Goal: Check status: Verify the current state of an ongoing process or item

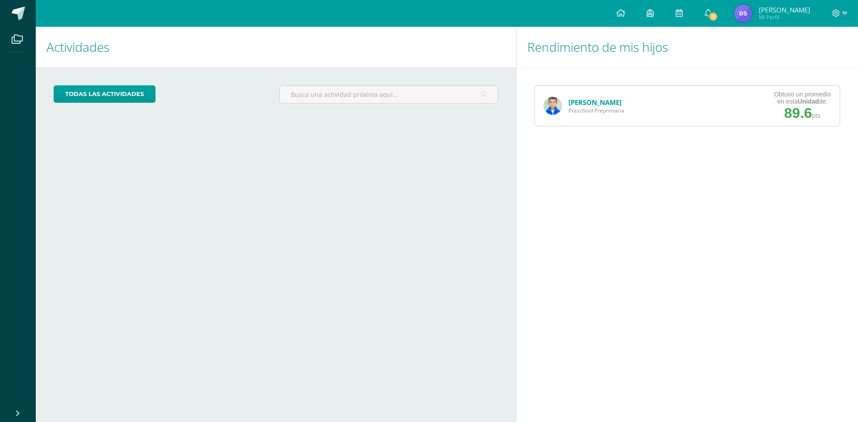
click at [590, 99] on link "[PERSON_NAME]" at bounding box center [594, 102] width 53 height 9
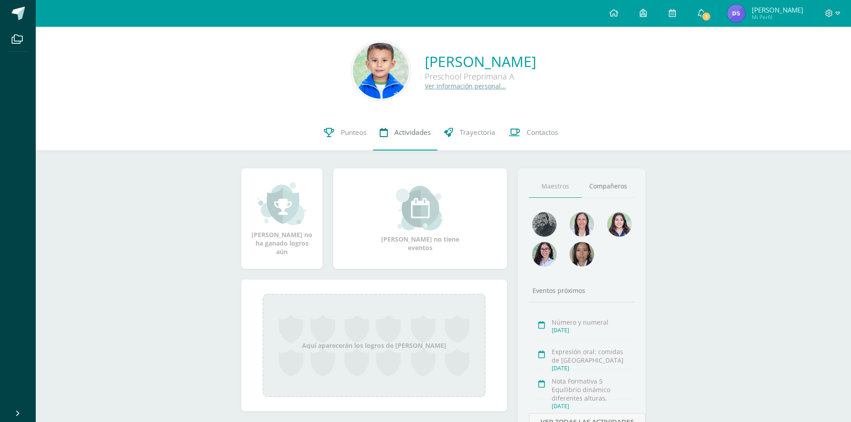
click at [411, 134] on span "Actividades" at bounding box center [412, 132] width 36 height 9
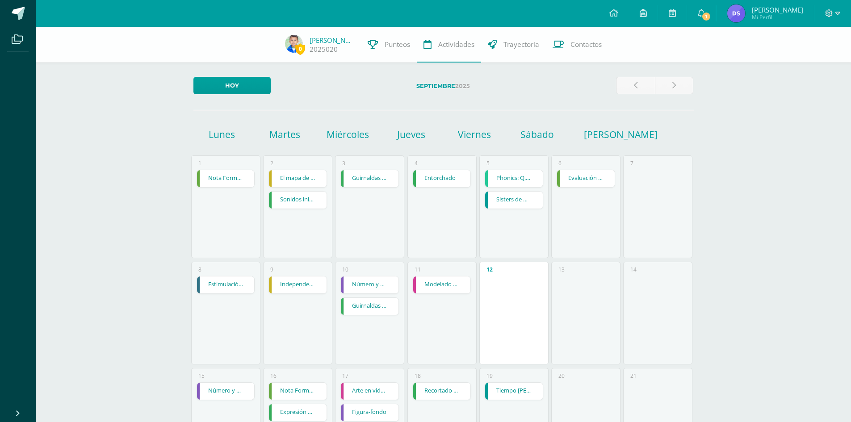
scroll to position [134, 0]
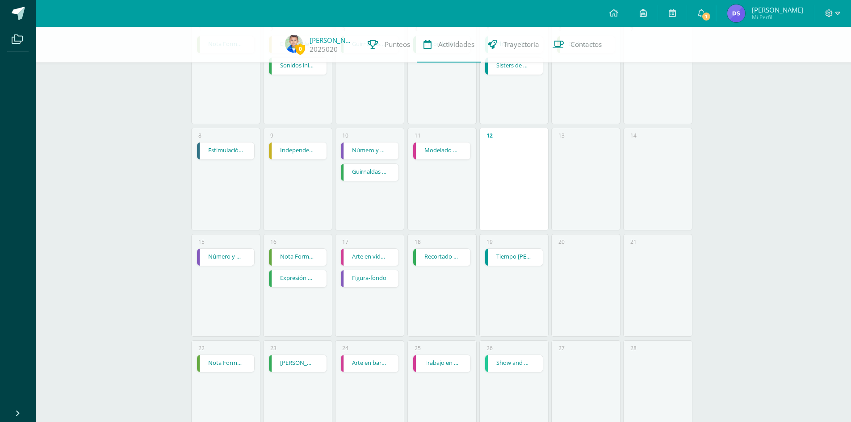
click at [228, 263] on link "Número y numeral" at bounding box center [226, 257] width 58 height 17
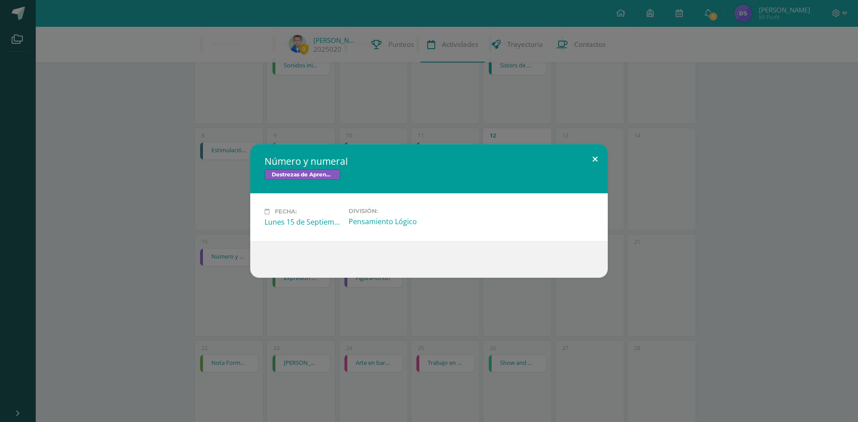
click at [599, 157] on button at bounding box center [594, 159] width 25 height 30
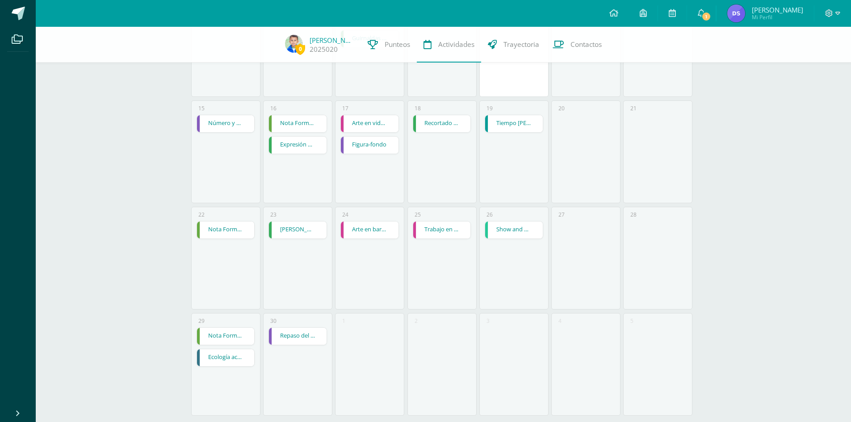
scroll to position [283, 0]
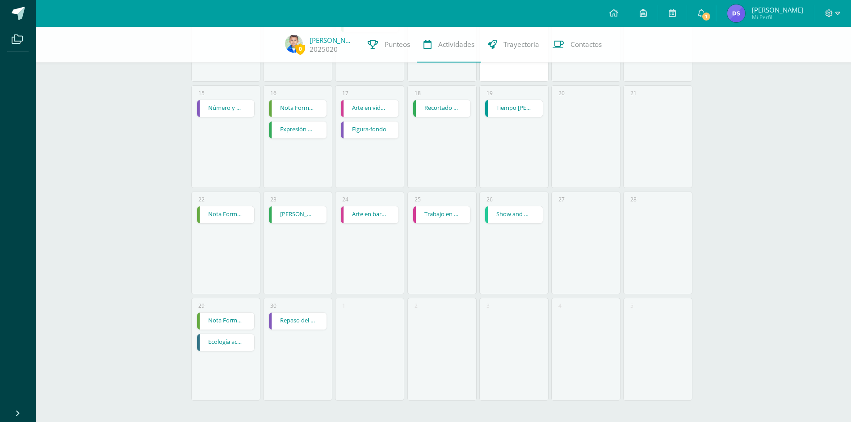
click at [298, 327] on link "Repaso del 1 al 20" at bounding box center [298, 321] width 58 height 17
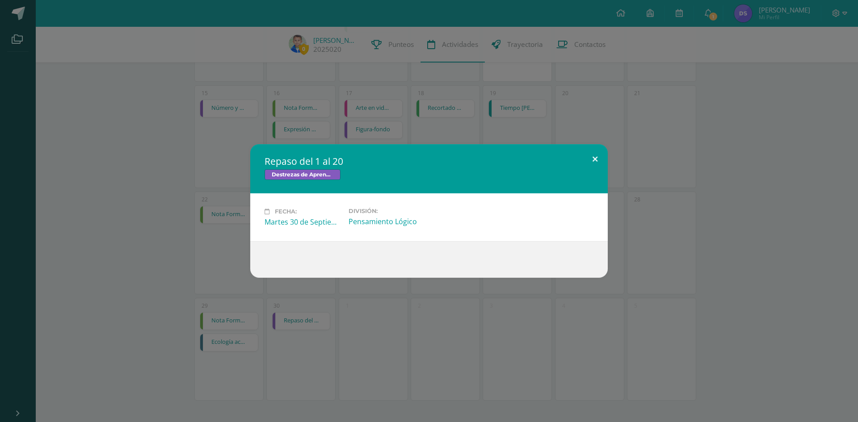
click at [596, 156] on button at bounding box center [594, 159] width 25 height 30
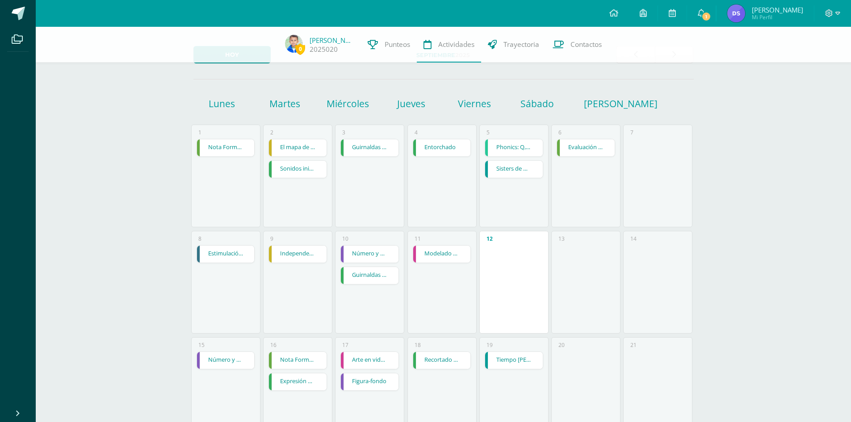
scroll to position [0, 0]
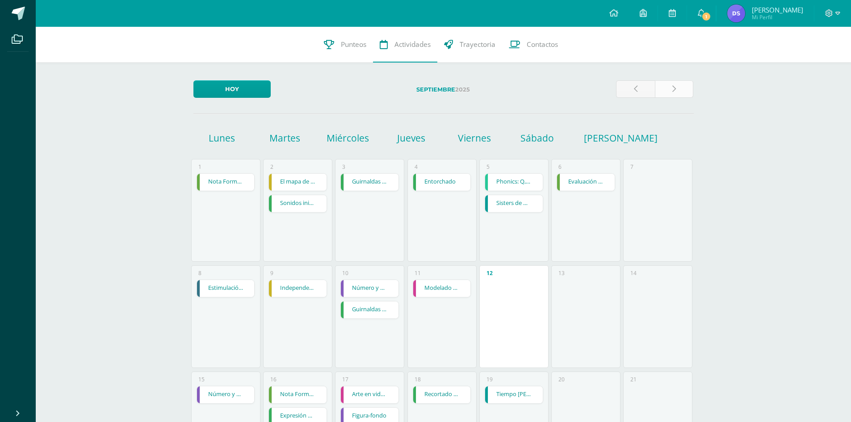
click at [685, 85] on link at bounding box center [674, 88] width 39 height 17
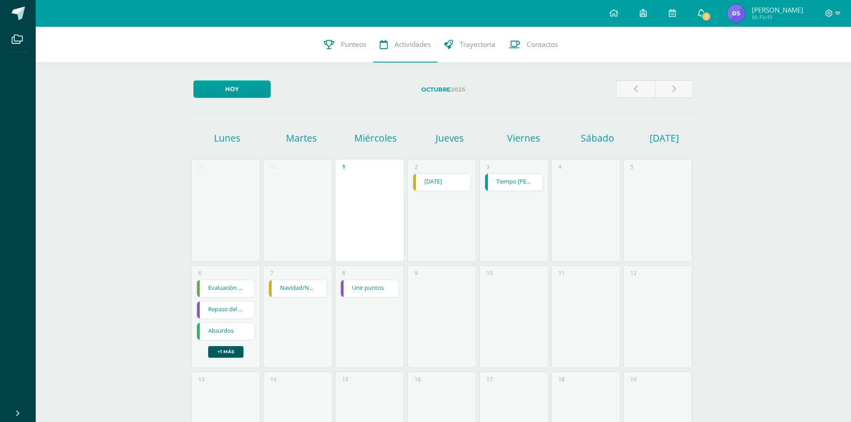
click at [711, 14] on span "1" at bounding box center [706, 17] width 10 height 10
